Goal: Task Accomplishment & Management: Use online tool/utility

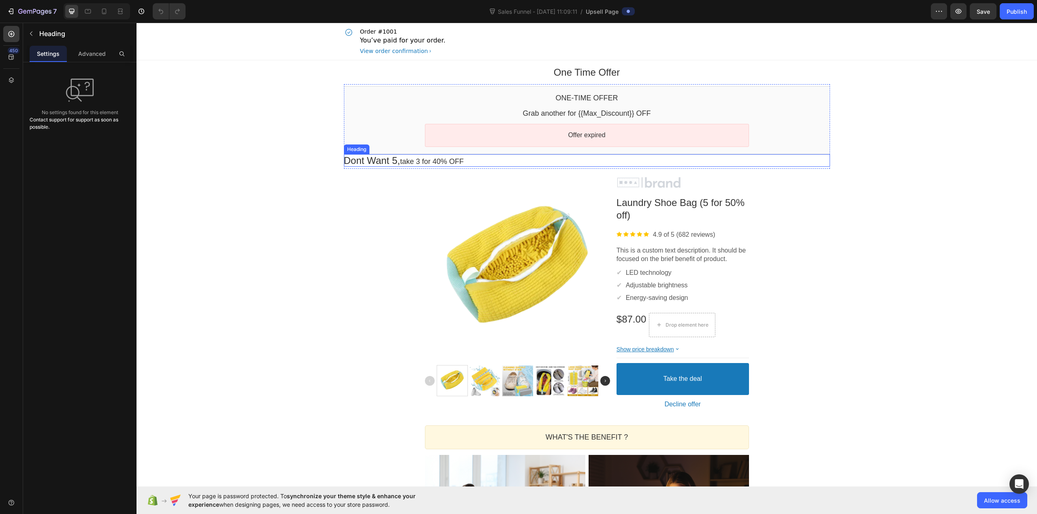
click at [568, 167] on p "Dont Want 5 , take 3 for 40% OFF" at bounding box center [587, 160] width 486 height 13
click at [395, 160] on p "Dont Want 5 , take 3 for 40% OFF" at bounding box center [587, 160] width 486 height 13
click at [399, 141] on span "Text size: XLarge (24px)" at bounding box center [373, 142] width 58 height 9
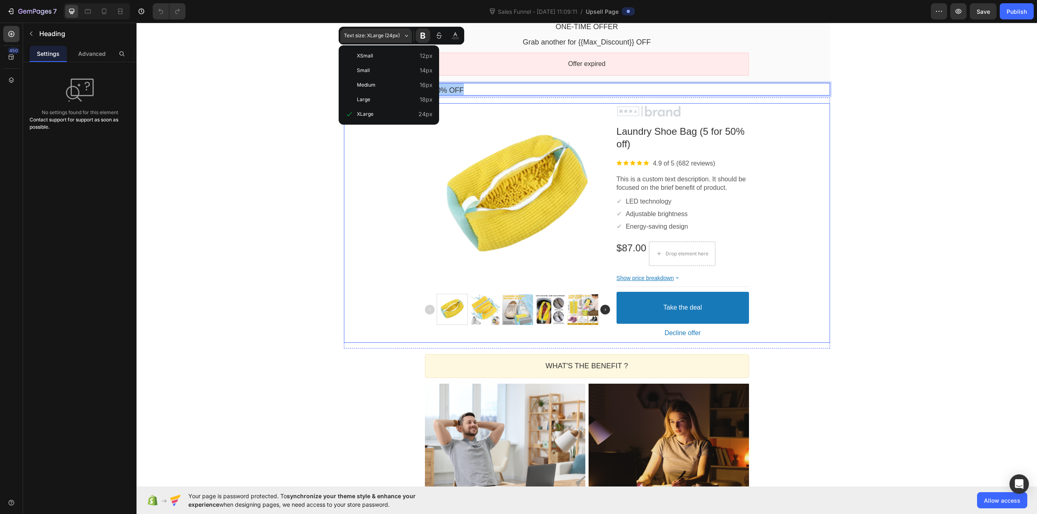
scroll to position [54, 0]
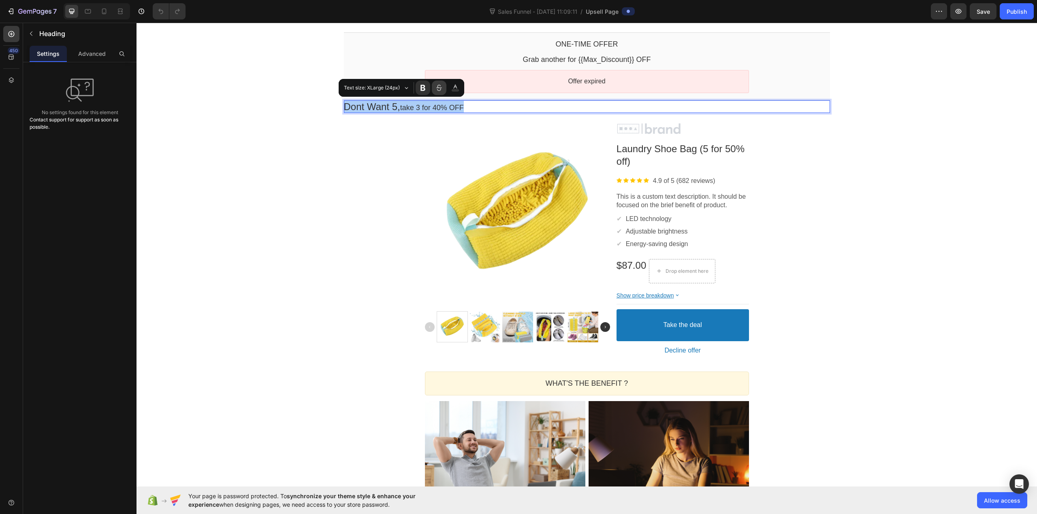
click at [441, 88] on icon "Editor contextual toolbar" at bounding box center [439, 88] width 8 height 8
click at [450, 86] on button "Black" at bounding box center [455, 88] width 15 height 15
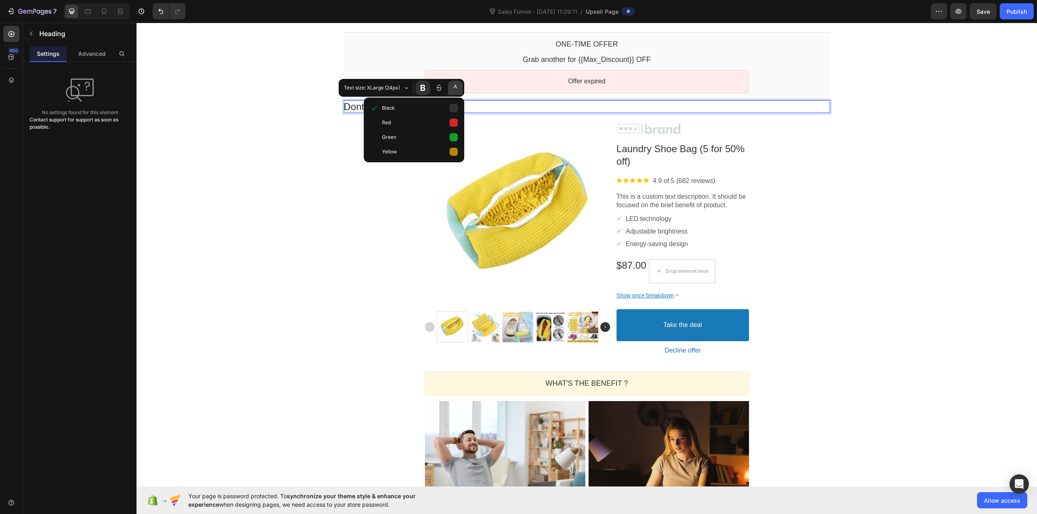
click at [450, 86] on button "Black" at bounding box center [455, 88] width 15 height 15
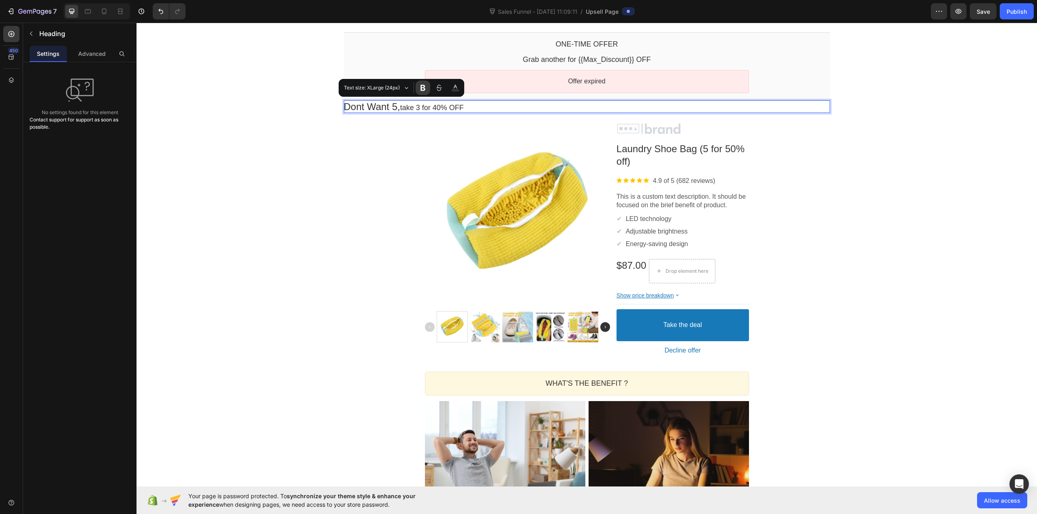
click at [420, 86] on icon "Editor contextual toolbar" at bounding box center [423, 88] width 8 height 8
click at [420, 91] on icon "Editor contextual toolbar" at bounding box center [423, 88] width 8 height 8
click at [422, 107] on span "take 3 for 40% OFF" at bounding box center [432, 108] width 64 height 8
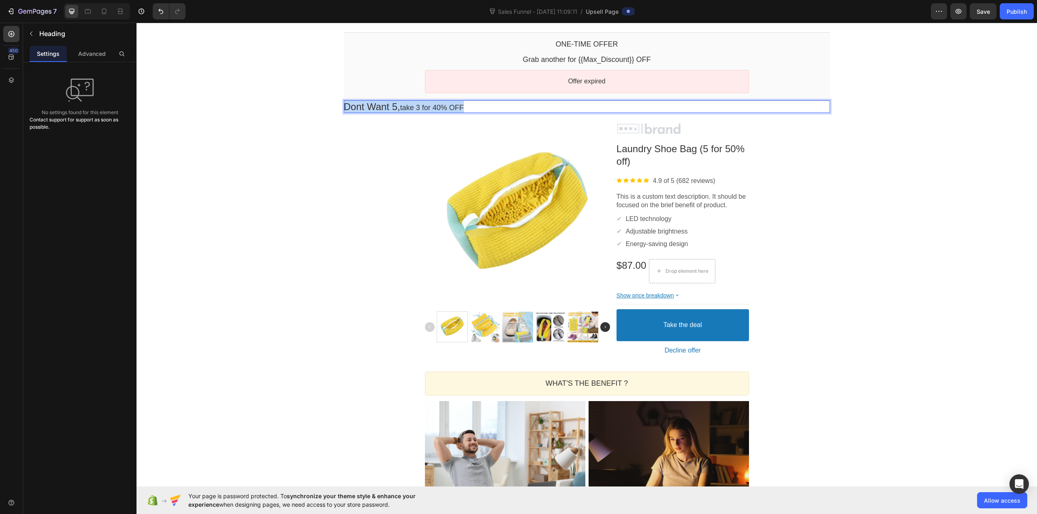
click at [422, 107] on span "take 3 for 40% OFF" at bounding box center [432, 108] width 64 height 8
click at [420, 92] on button "Font Weight" at bounding box center [423, 88] width 15 height 15
click at [425, 86] on icon "Editor contextual toolbar" at bounding box center [422, 88] width 5 height 6
click at [383, 141] on div "Product Images Image Laundry Shoe Bag (5 for 50% off) Product Title Image 4.9 o…" at bounding box center [587, 241] width 486 height 240
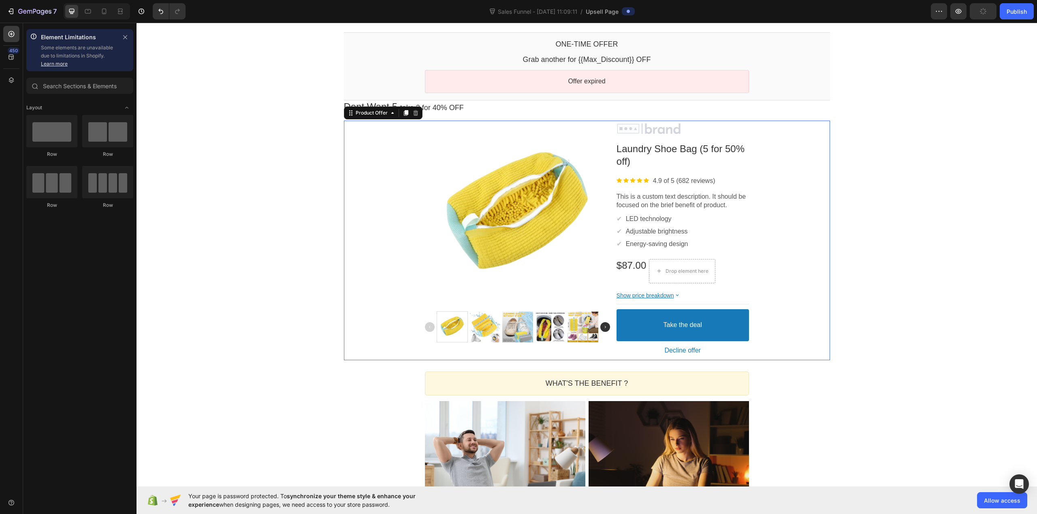
click at [295, 148] on div "One Time Offer Heading Row Section 1 One-time Offer Callout Text Grab another f…" at bounding box center [587, 399] width 901 height 787
click at [592, 109] on p "Dont Want 5 , take 3 for 40% OFF" at bounding box center [587, 106] width 486 height 13
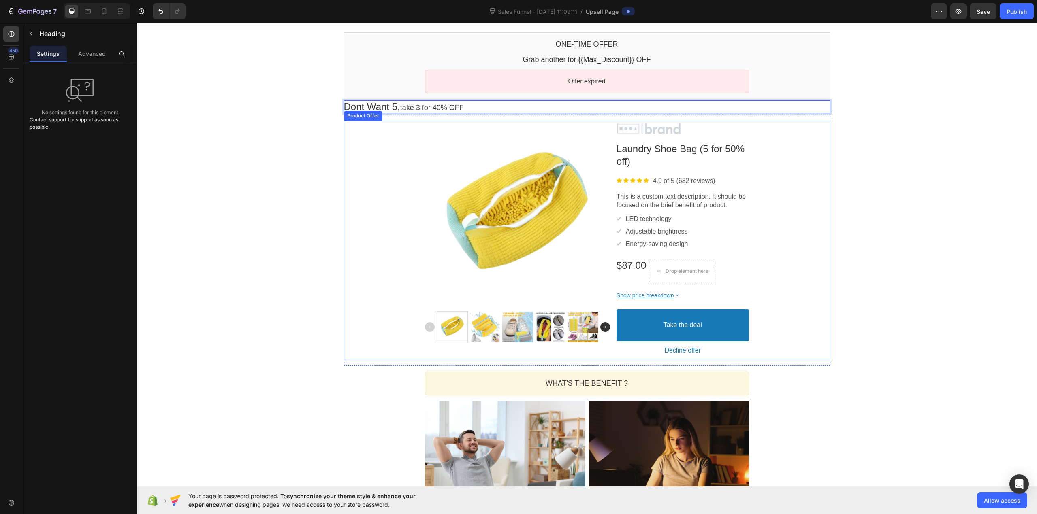
click at [306, 131] on div "One Time Offer Heading Row Section 1 One-time Offer Callout Text Grab another f…" at bounding box center [587, 399] width 901 height 787
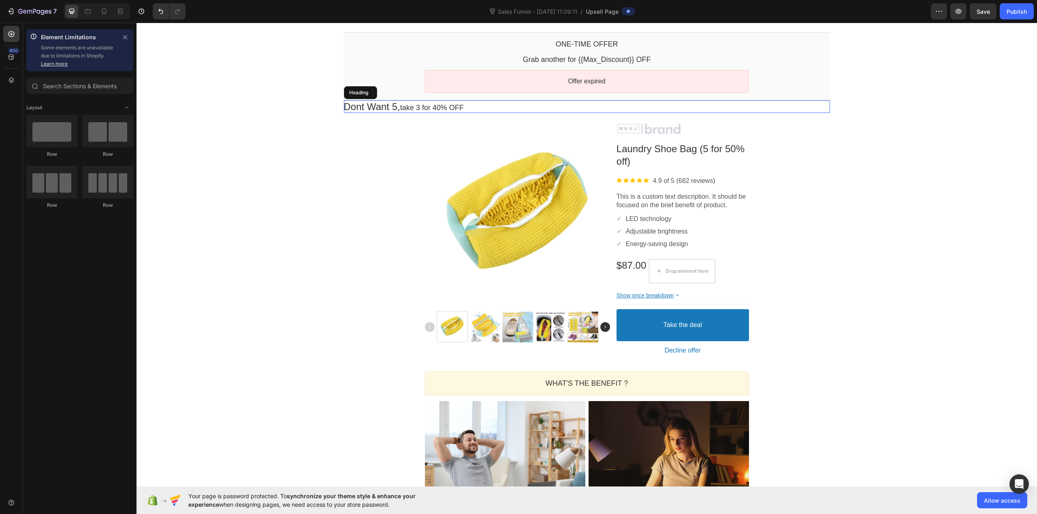
click at [380, 105] on span "Dont Want 5" at bounding box center [371, 106] width 54 height 11
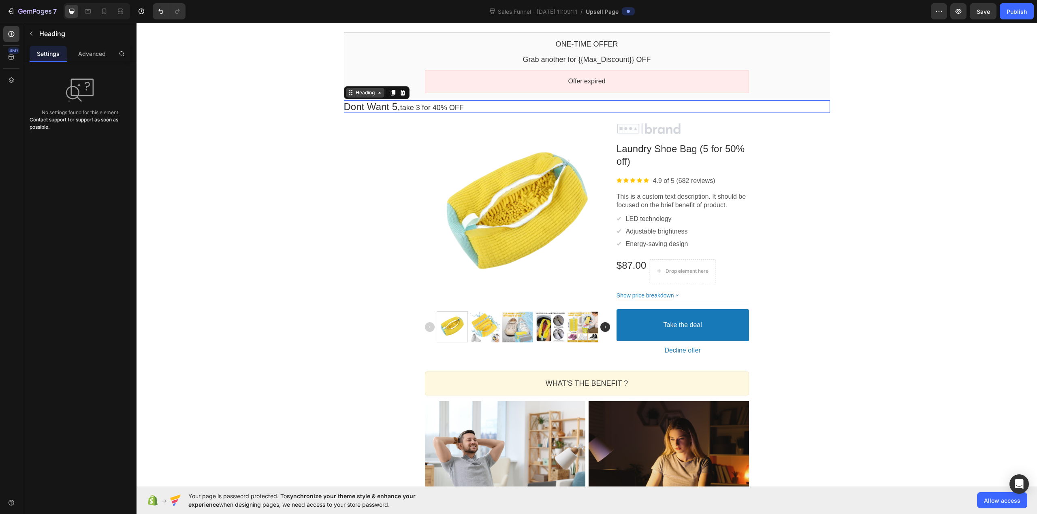
click at [378, 93] on icon at bounding box center [379, 93] width 6 height 6
click at [378, 98] on div "Heading" at bounding box center [365, 93] width 38 height 10
click at [254, 137] on div "One Time Offer Heading Row Section 1 One-time Offer Callout Text Grab another f…" at bounding box center [587, 399] width 901 height 787
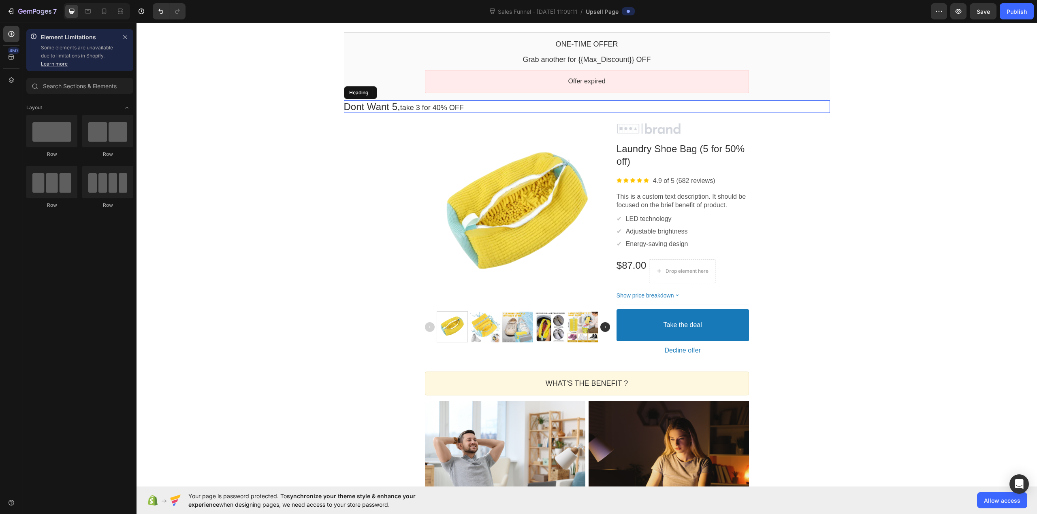
click at [364, 107] on span "Dont Want 5" at bounding box center [371, 106] width 54 height 11
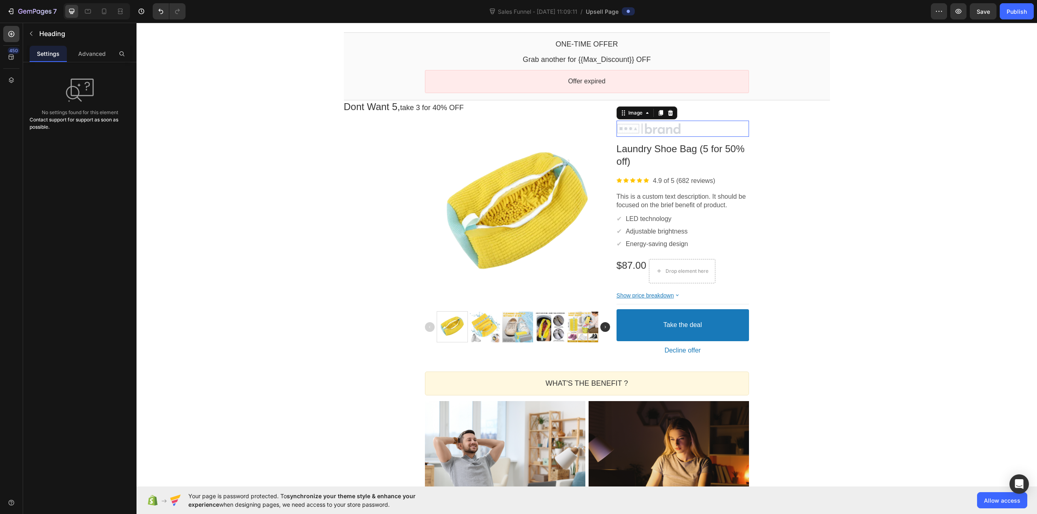
click at [636, 125] on div at bounding box center [683, 129] width 132 height 12
click at [638, 112] on div "Image" at bounding box center [635, 113] width 17 height 6
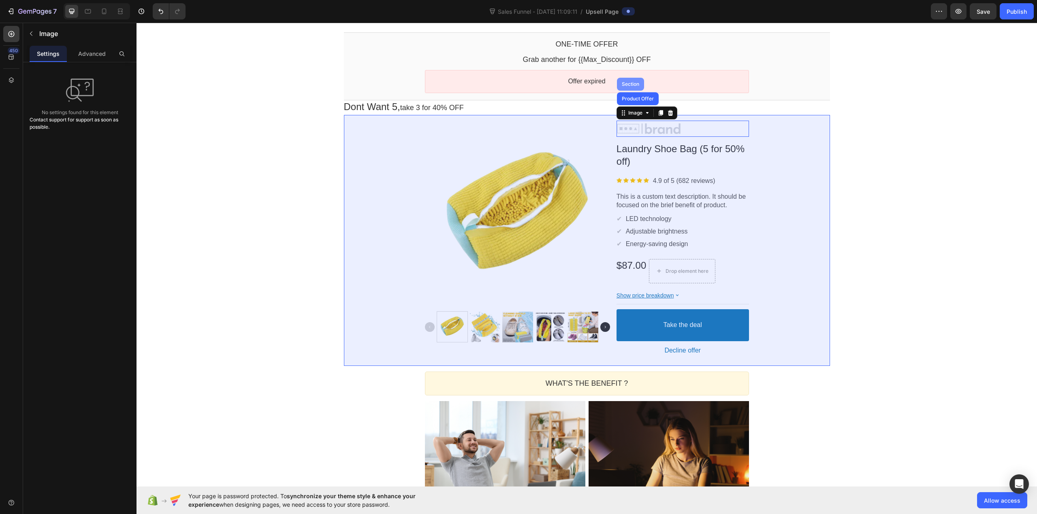
click at [630, 85] on div "Section" at bounding box center [630, 84] width 21 height 5
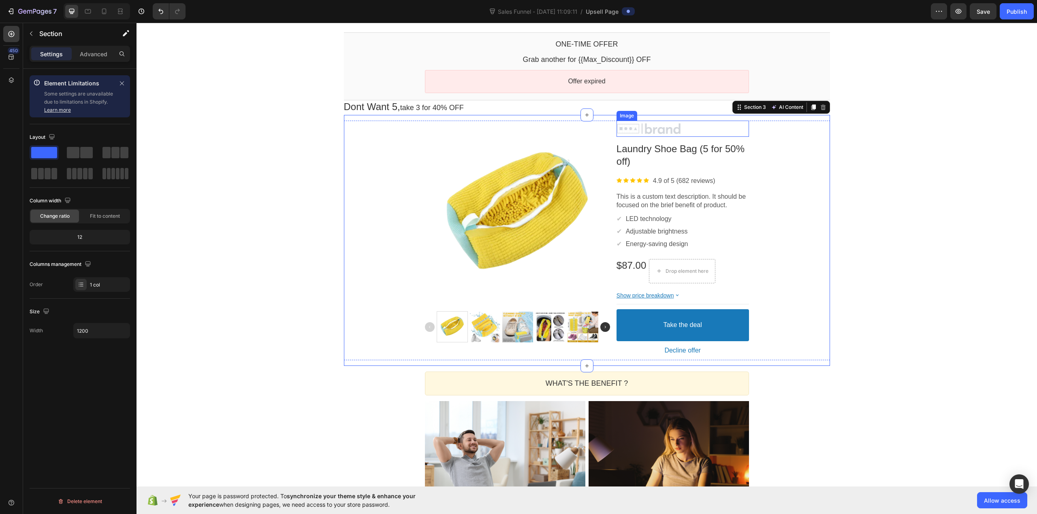
click at [645, 128] on div at bounding box center [683, 129] width 132 height 12
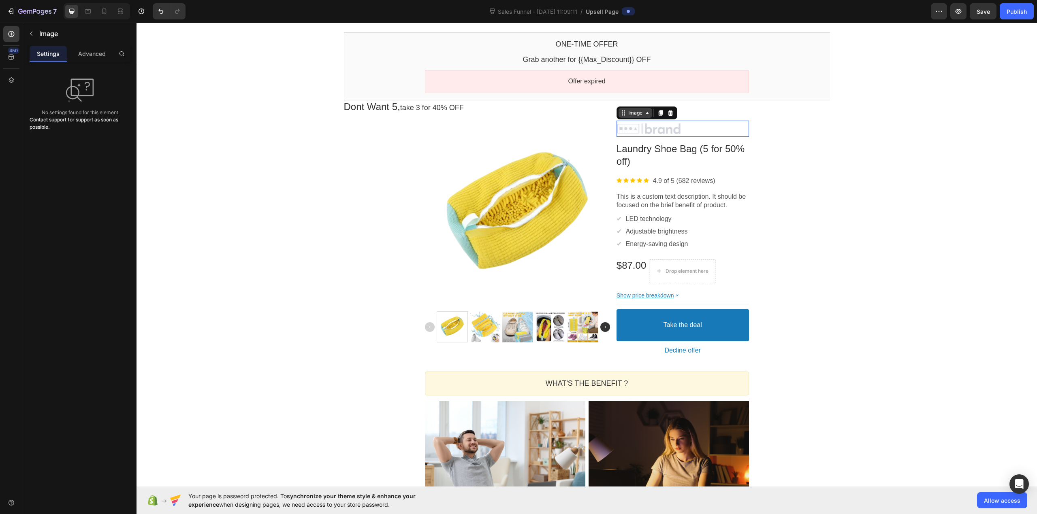
click at [644, 113] on icon at bounding box center [647, 113] width 6 height 6
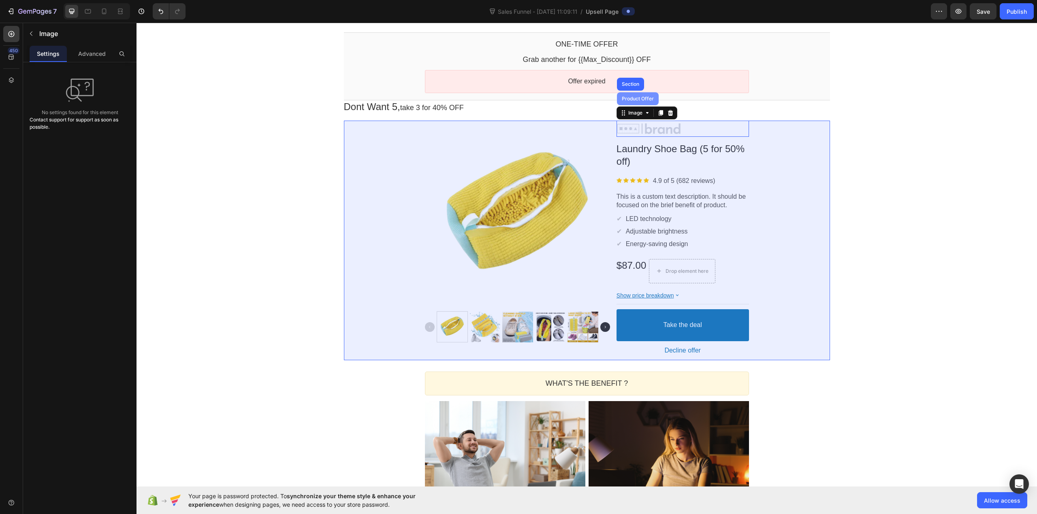
click at [642, 105] on div "Product Offer" at bounding box center [638, 98] width 42 height 13
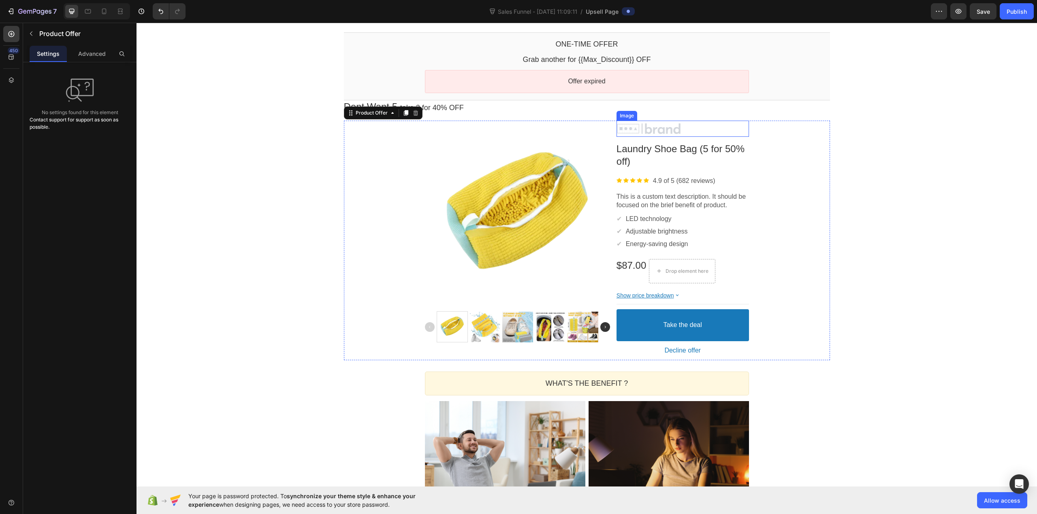
click at [658, 132] on div at bounding box center [683, 129] width 132 height 12
click at [92, 60] on div "Advanced" at bounding box center [91, 54] width 37 height 16
click at [51, 56] on p "Settings" at bounding box center [48, 53] width 23 height 9
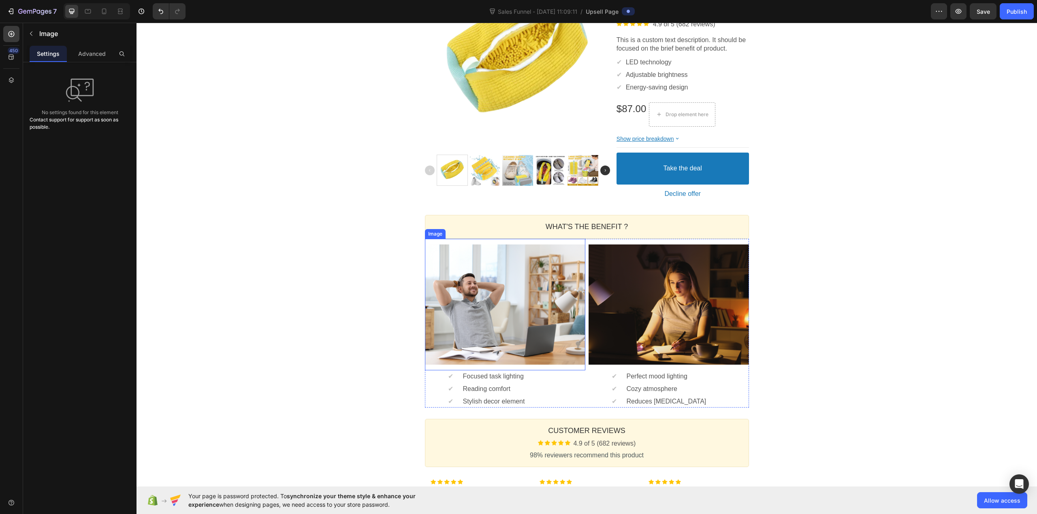
scroll to position [216, 0]
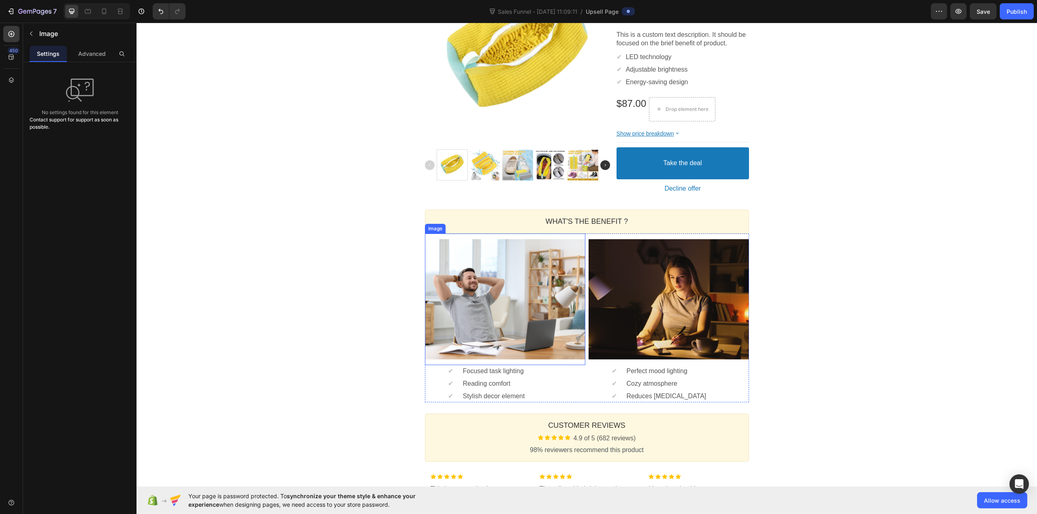
click at [496, 303] on div at bounding box center [505, 299] width 160 height 120
click at [443, 229] on div "Image" at bounding box center [443, 226] width 17 height 6
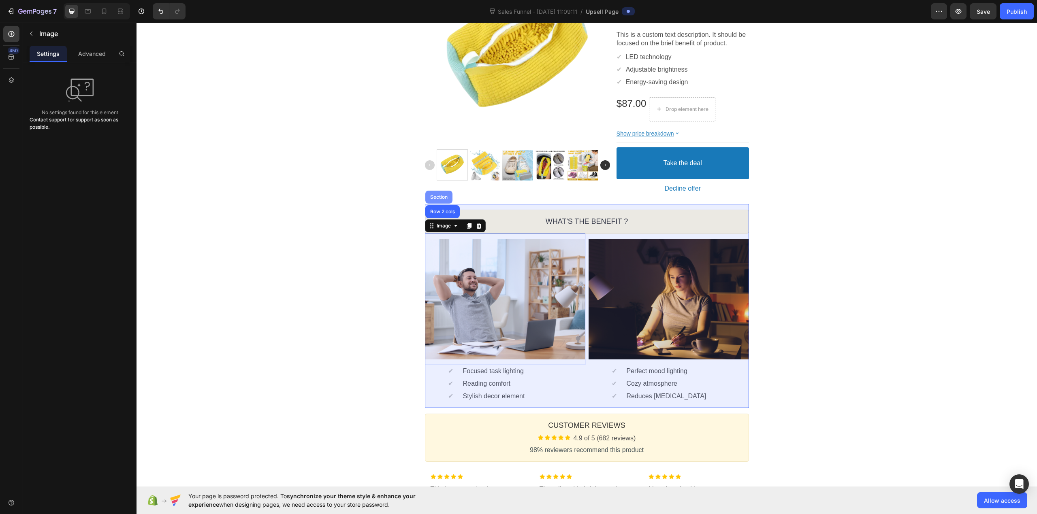
click at [440, 198] on div "Section" at bounding box center [439, 197] width 21 height 5
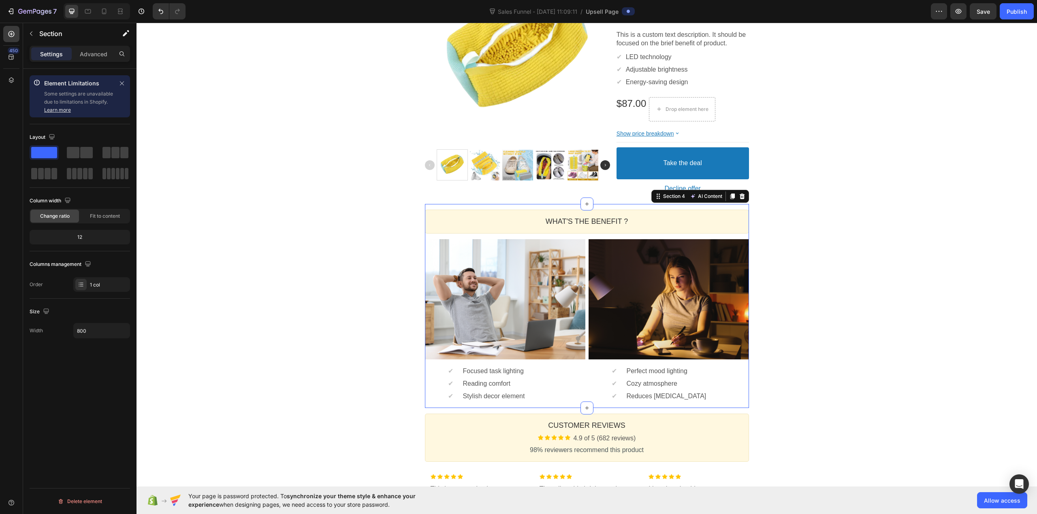
click at [324, 301] on div "One Time Offer Heading Row Section 1 One-time Offer Callout Text Grab another f…" at bounding box center [587, 237] width 901 height 787
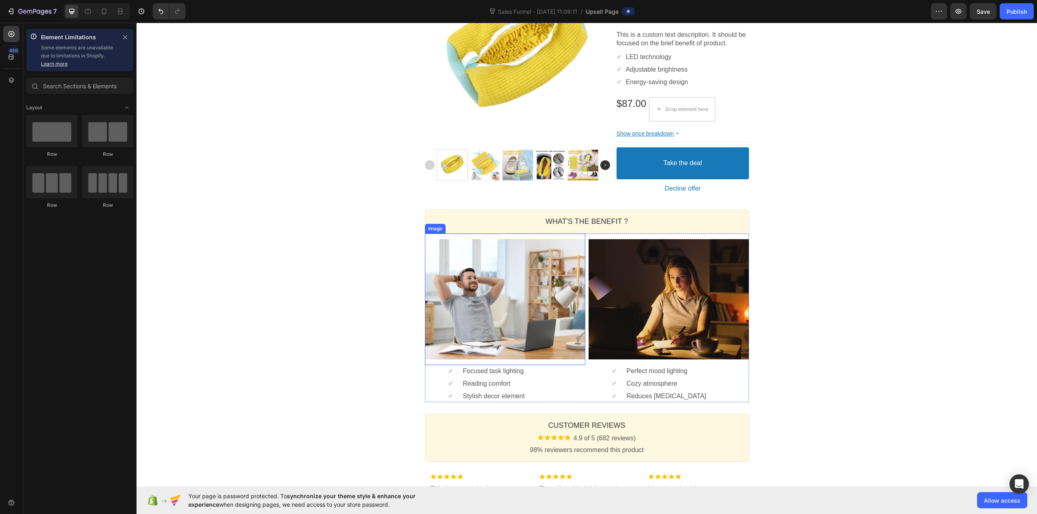
click at [502, 292] on div at bounding box center [505, 299] width 160 height 120
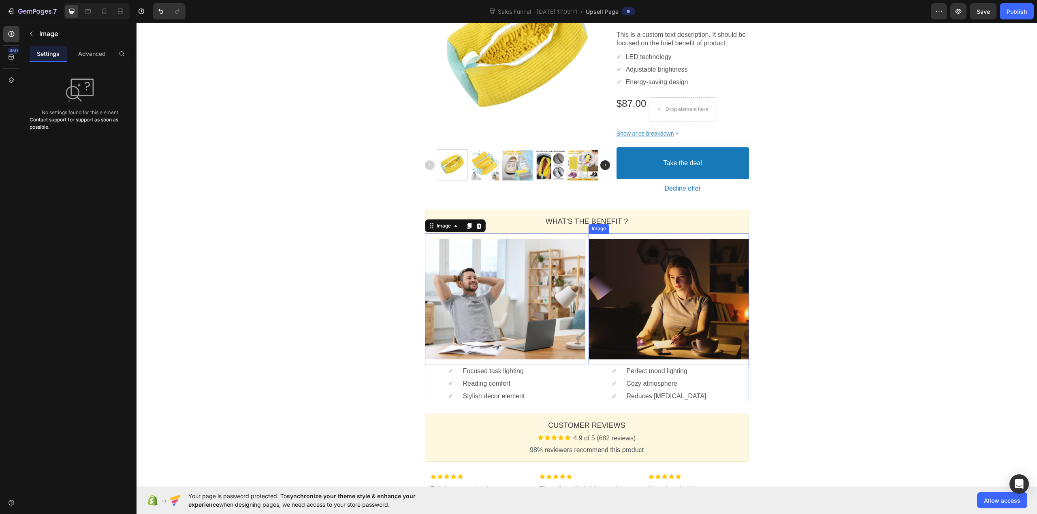
click at [682, 279] on div at bounding box center [669, 299] width 160 height 120
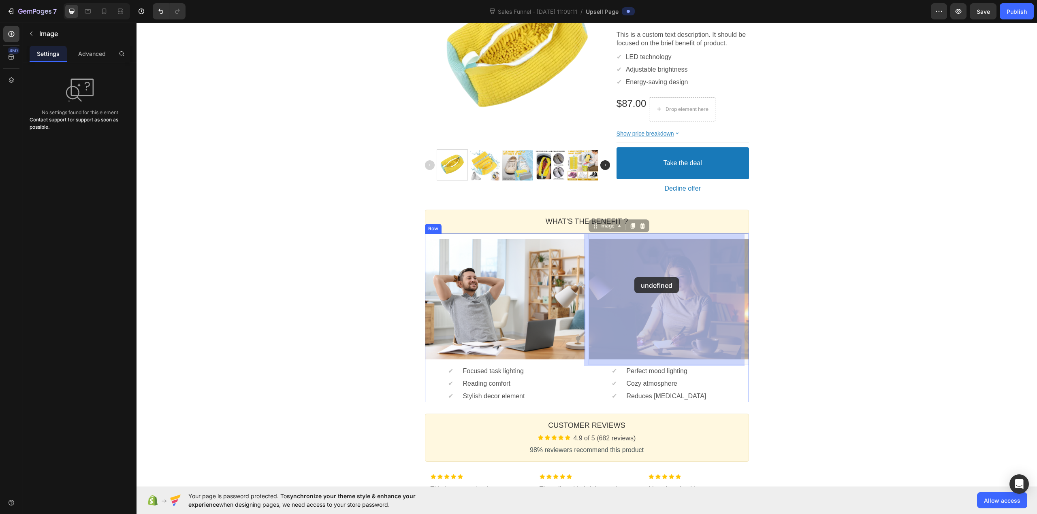
drag, startPoint x: 682, startPoint y: 279, endPoint x: 597, endPoint y: 275, distance: 85.6
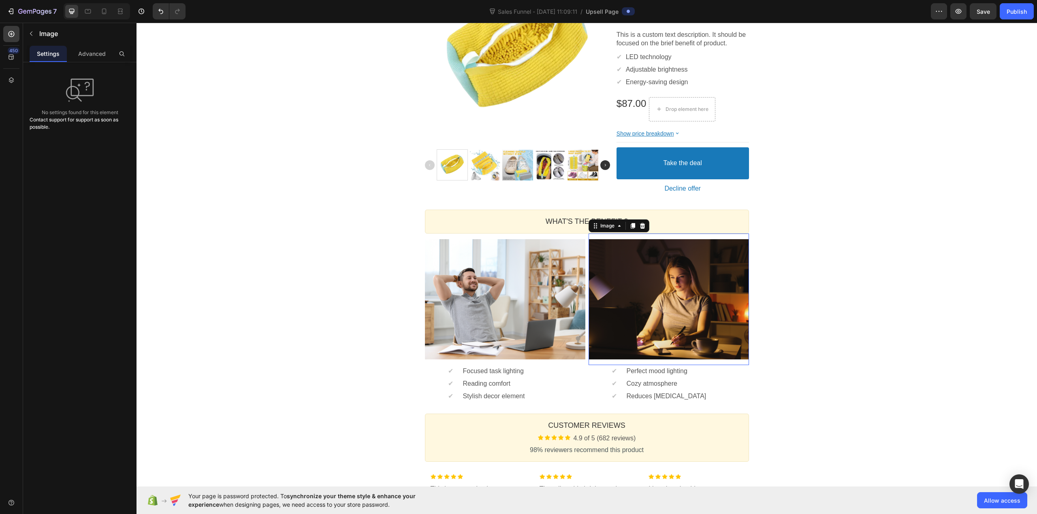
click at [619, 274] on div at bounding box center [669, 299] width 160 height 120
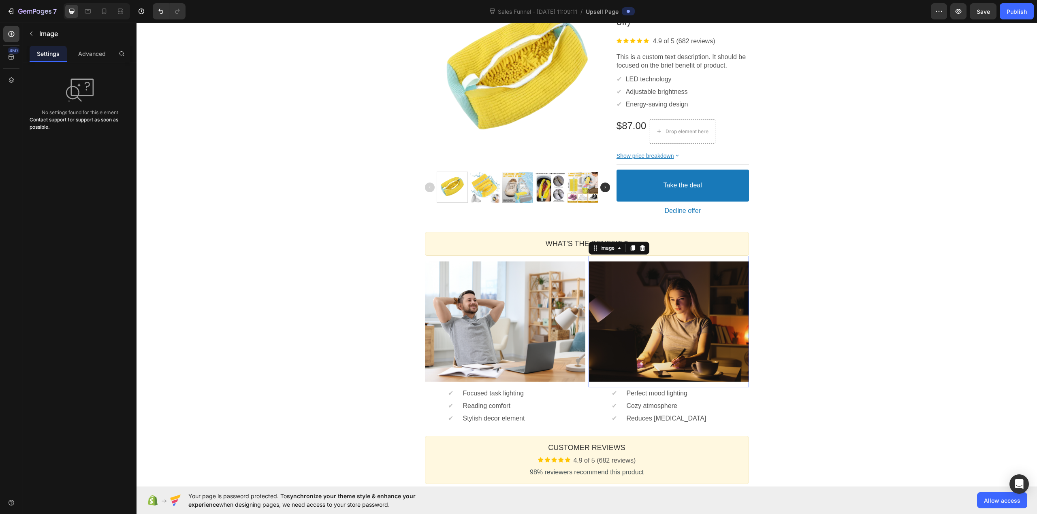
scroll to position [108, 0]
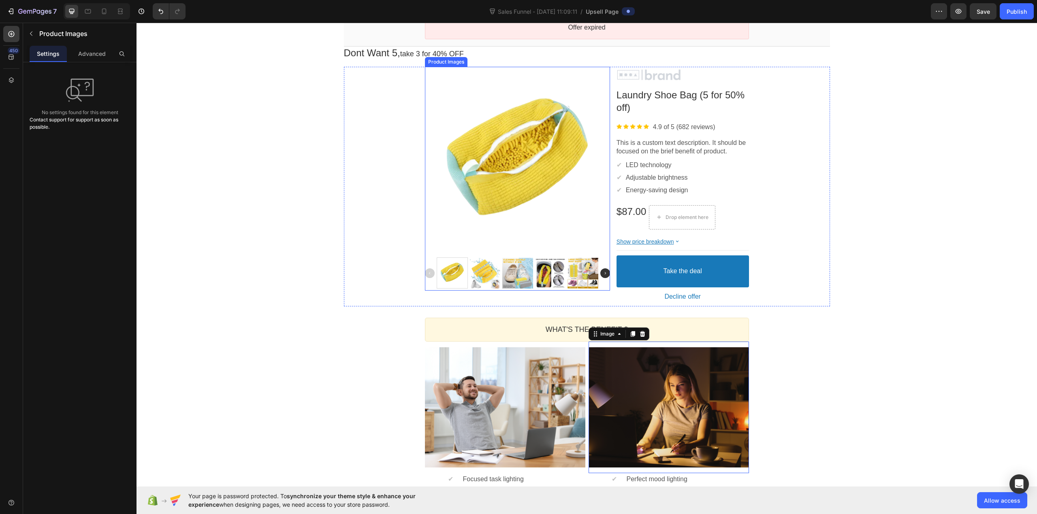
click at [472, 165] on div at bounding box center [517, 161] width 185 height 185
click at [432, 59] on icon at bounding box center [432, 58] width 1 height 1
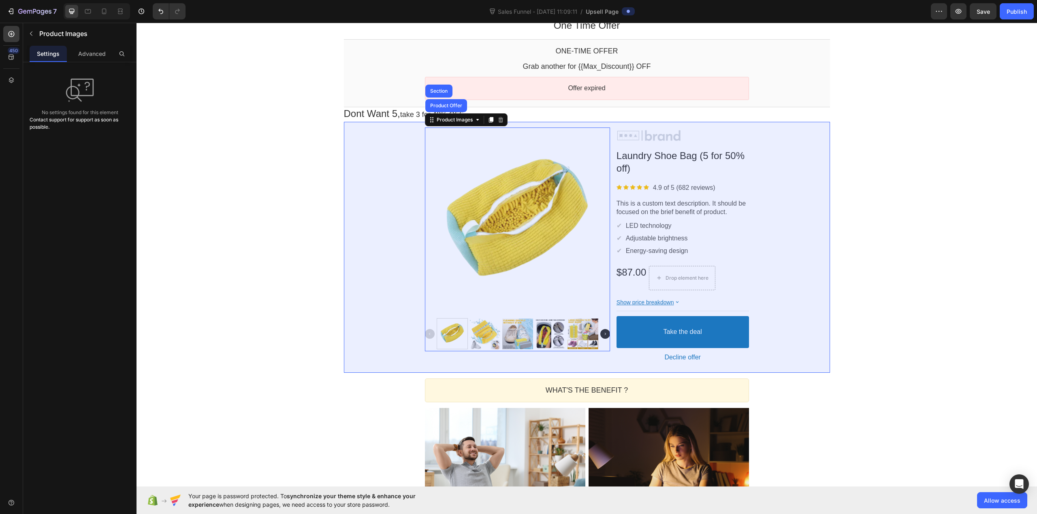
scroll to position [0, 0]
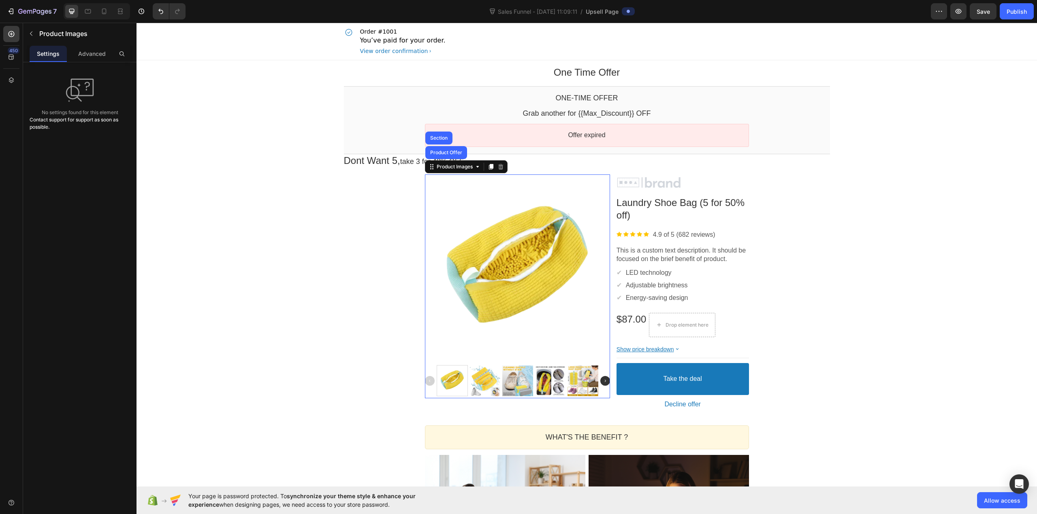
click at [253, 224] on div "One Time Offer Heading Row Section 1 One-time Offer Callout Text Grab another f…" at bounding box center [587, 453] width 901 height 787
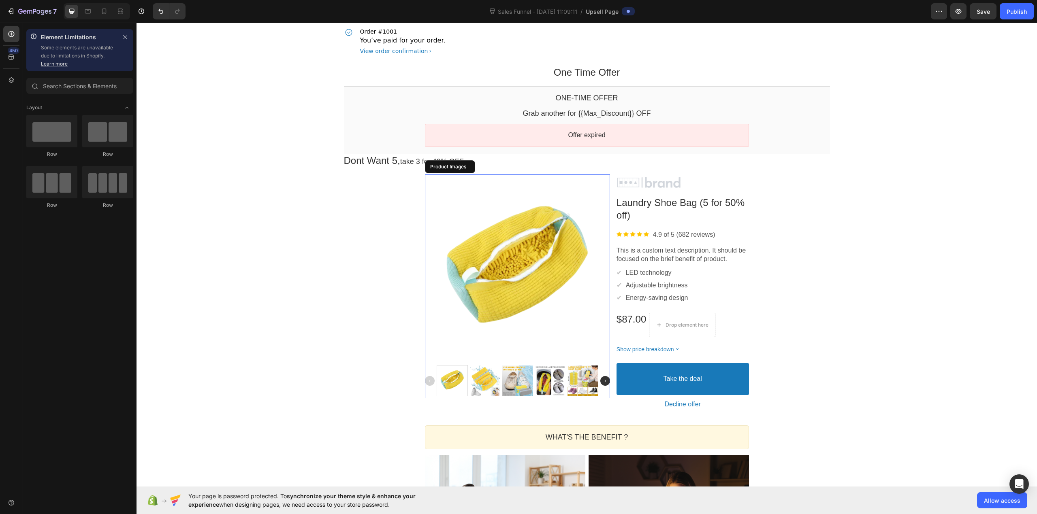
click at [563, 298] on div at bounding box center [517, 269] width 185 height 185
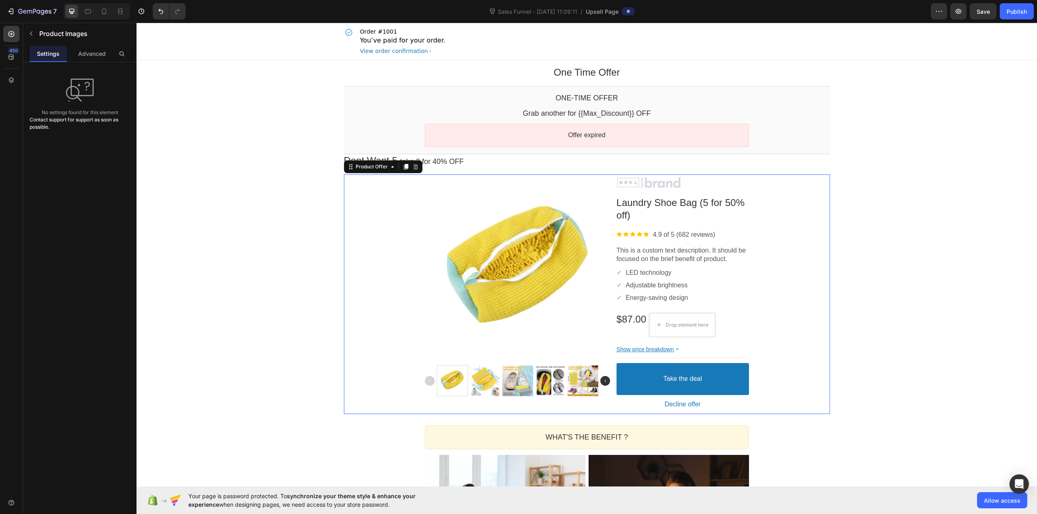
click at [350, 270] on div "Product Images Image Laundry Shoe Bag (5 for 50% off) Product Title Image 4.9 o…" at bounding box center [587, 295] width 486 height 240
